Goal: Check status

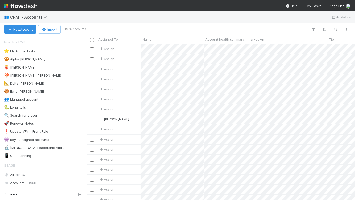
scroll to position [156, 268]
click at [333, 28] on icon "button" at bounding box center [334, 29] width 5 height 5
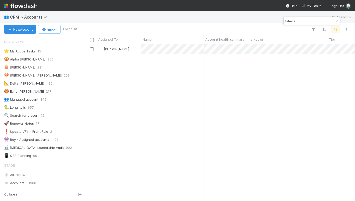
type input "taher s"
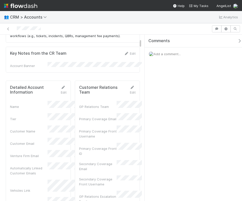
scroll to position [4, 4]
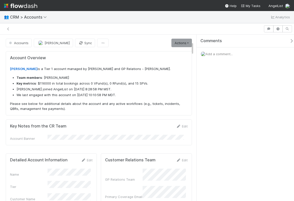
scroll to position [98, 75]
